Goal: Information Seeking & Learning: Learn about a topic

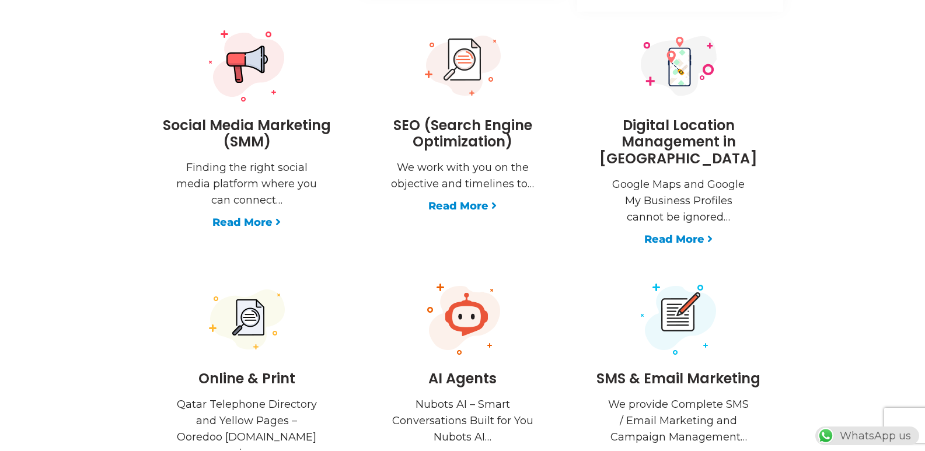
scroll to position [0, 307]
click at [238, 224] on link "Read More" at bounding box center [246, 222] width 68 height 16
click at [256, 222] on link "Read More" at bounding box center [246, 222] width 68 height 16
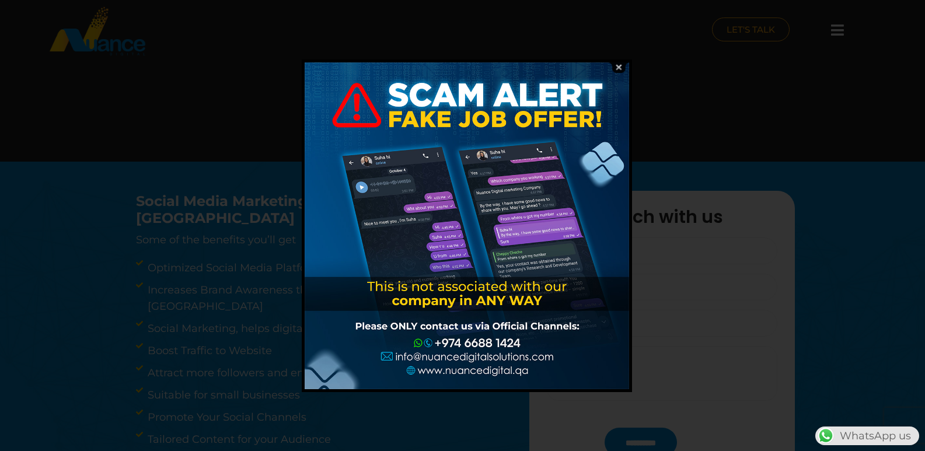
click at [621, 67] on img at bounding box center [619, 67] width 22 height 11
click at [616, 69] on img at bounding box center [619, 67] width 22 height 11
